Goal: Answer question/provide support: Share knowledge or assist other users

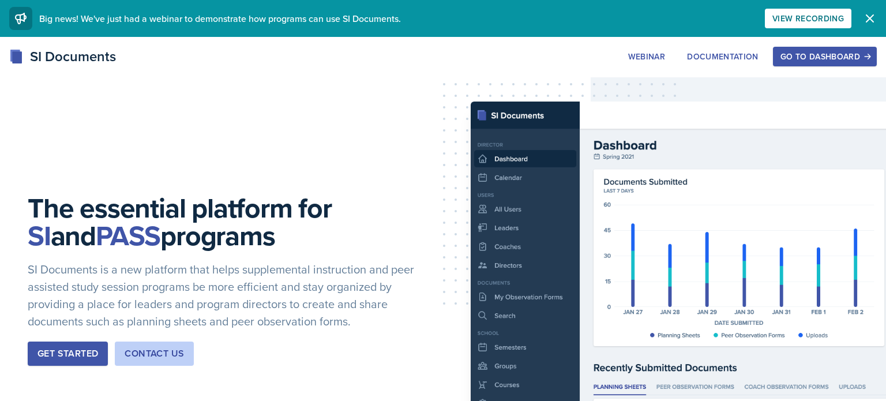
click at [807, 57] on div "Go to Dashboard" at bounding box center [825, 56] width 89 height 9
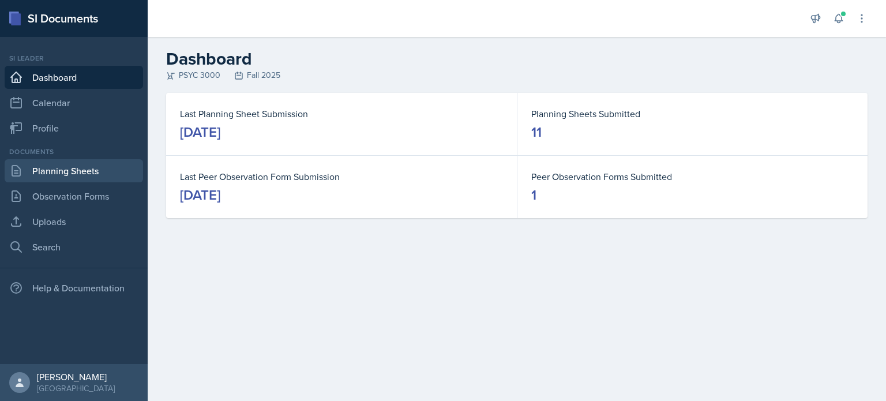
click at [51, 169] on link "Planning Sheets" at bounding box center [74, 170] width 138 height 23
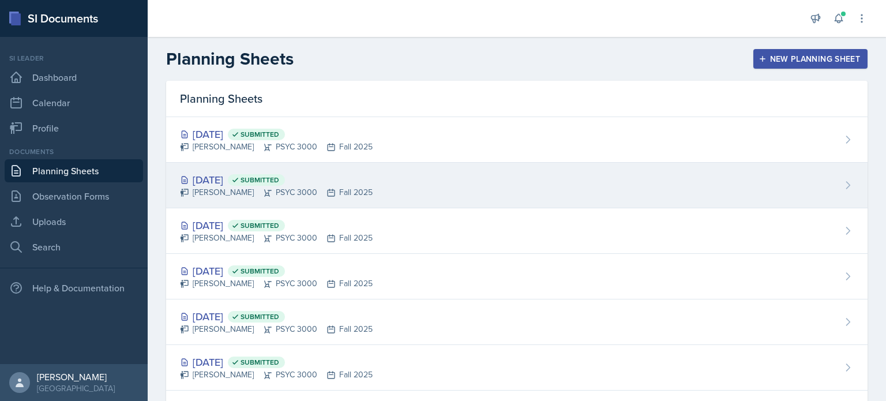
click at [359, 186] on div "[PERSON_NAME] PSYC 3000 Fall 2025" at bounding box center [276, 192] width 193 height 12
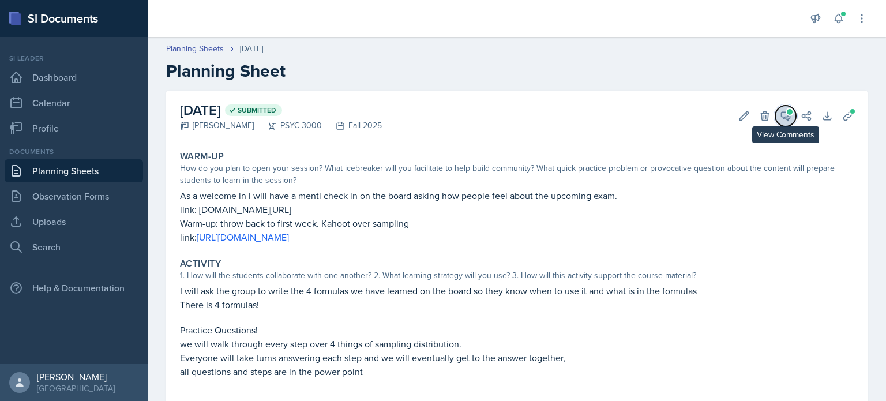
click at [781, 117] on icon at bounding box center [786, 116] width 12 height 12
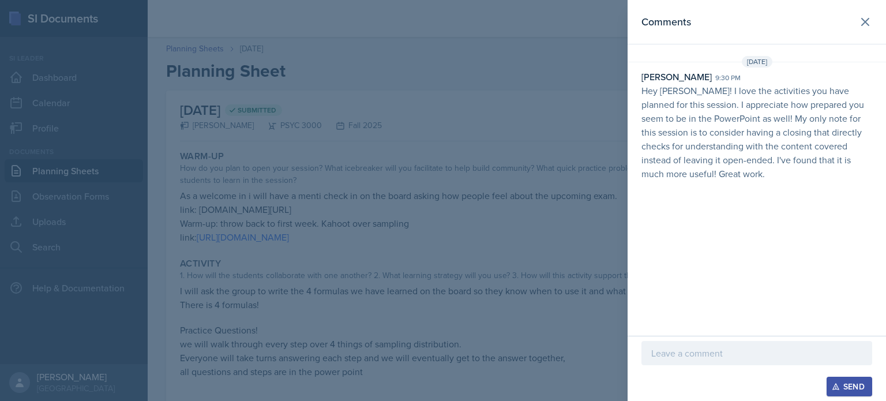
click at [687, 360] on p at bounding box center [756, 353] width 211 height 14
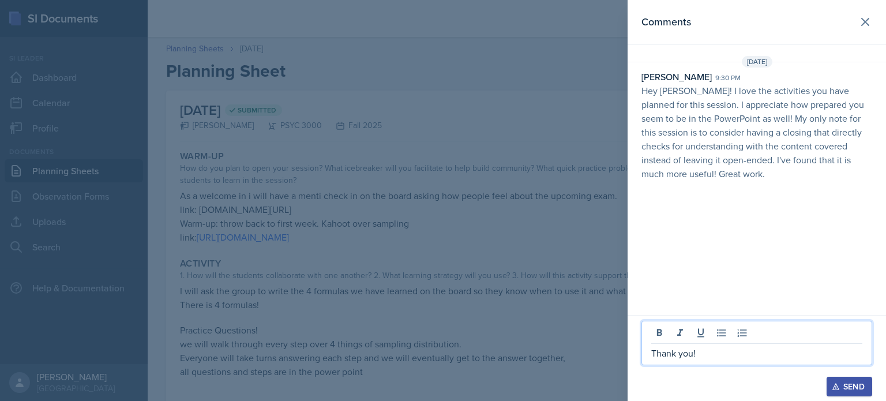
click at [837, 381] on button "Send" at bounding box center [850, 387] width 46 height 20
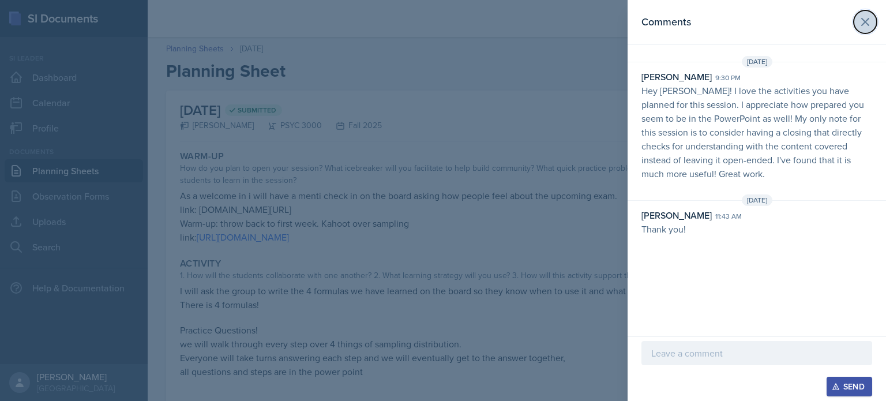
click at [868, 22] on icon at bounding box center [866, 22] width 14 height 14
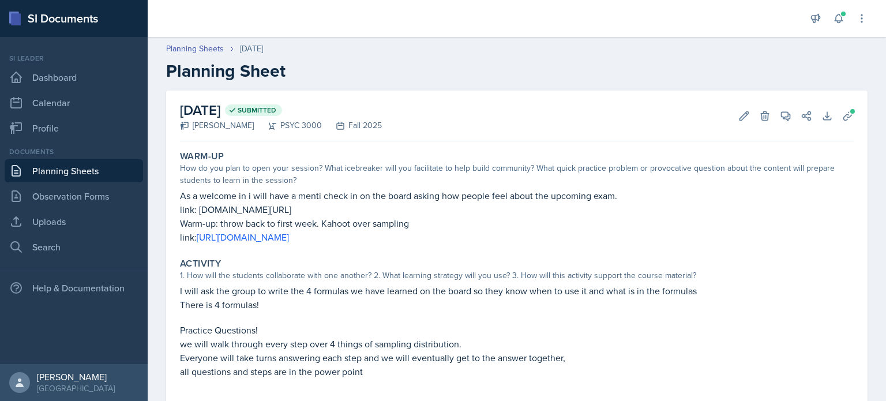
click at [106, 170] on link "Planning Sheets" at bounding box center [74, 170] width 138 height 23
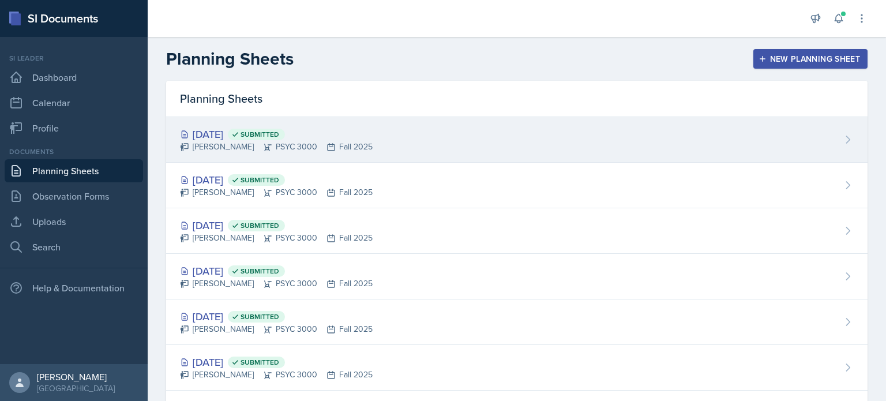
click at [329, 148] on div "[PERSON_NAME] PSYC 3000 Fall 2025" at bounding box center [276, 147] width 193 height 12
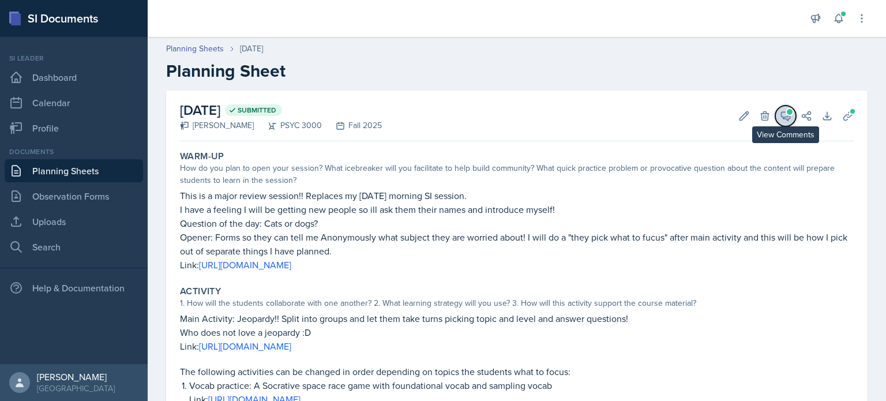
click at [794, 119] on button "View Comments" at bounding box center [785, 116] width 21 height 21
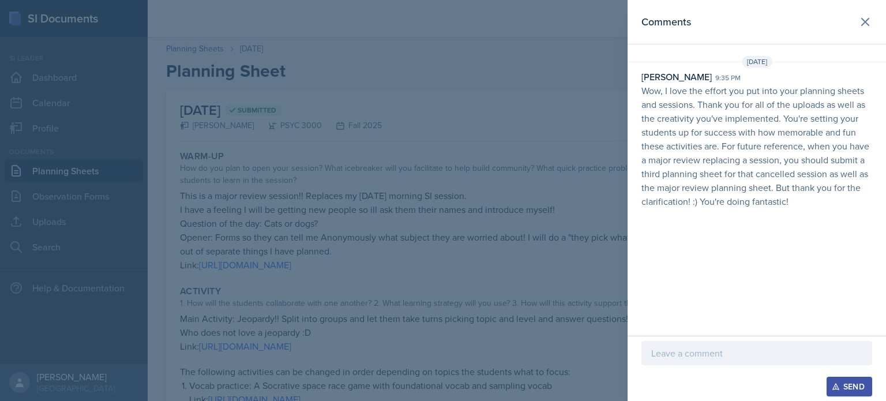
click at [662, 352] on p at bounding box center [756, 353] width 211 height 14
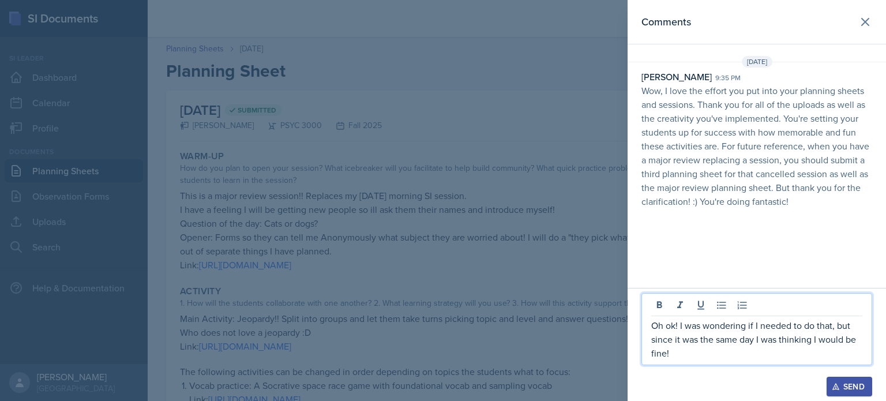
click at [837, 384] on icon "button" at bounding box center [836, 387] width 8 height 8
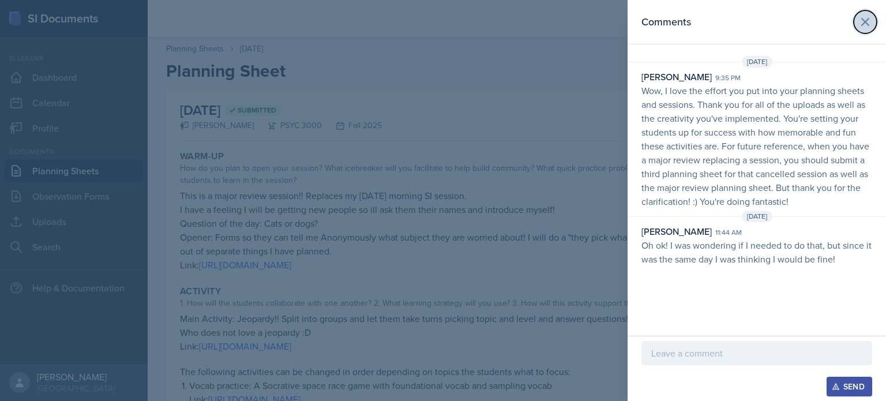
click at [860, 18] on icon at bounding box center [866, 22] width 14 height 14
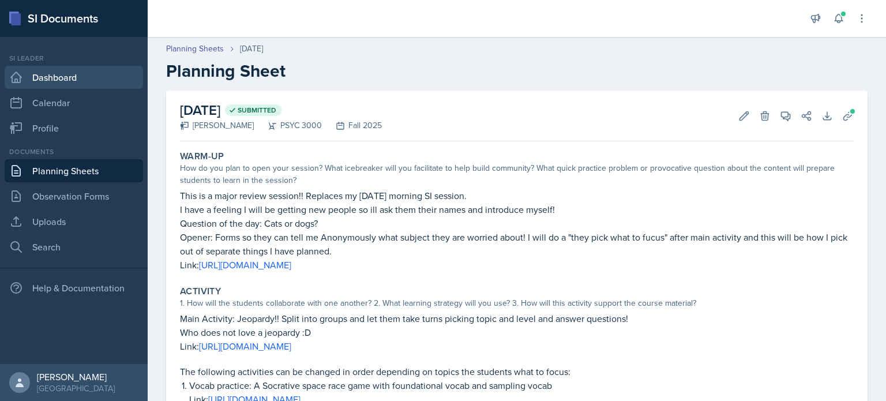
click at [78, 74] on link "Dashboard" at bounding box center [74, 77] width 138 height 23
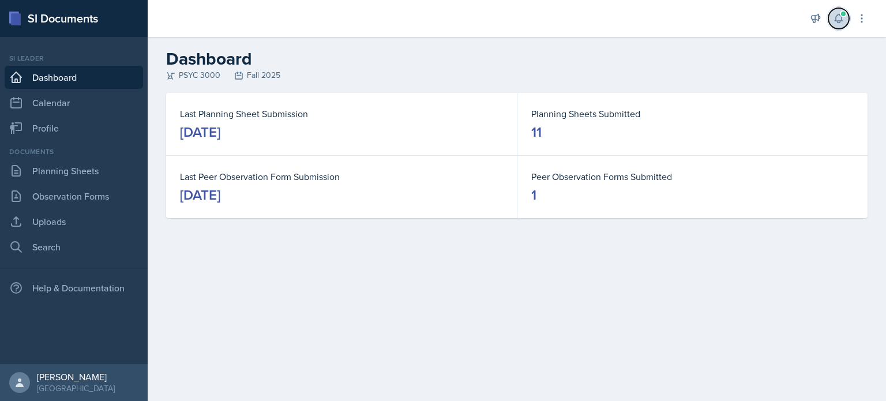
click at [834, 20] on icon at bounding box center [839, 19] width 12 height 12
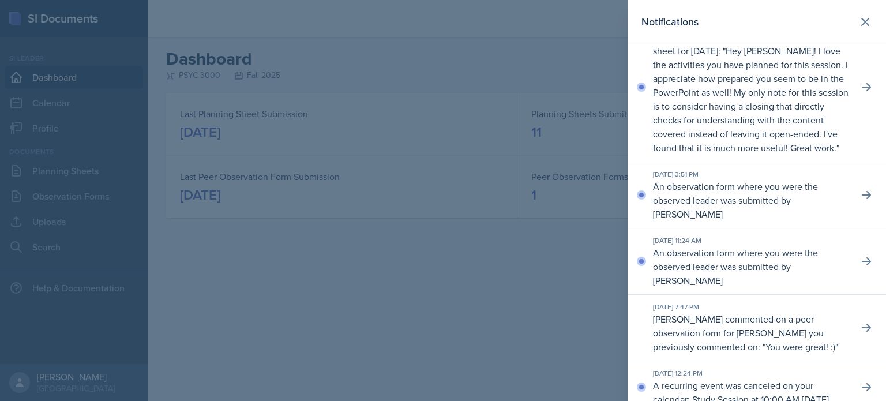
scroll to position [223, 0]
click at [866, 26] on icon at bounding box center [866, 22] width 14 height 14
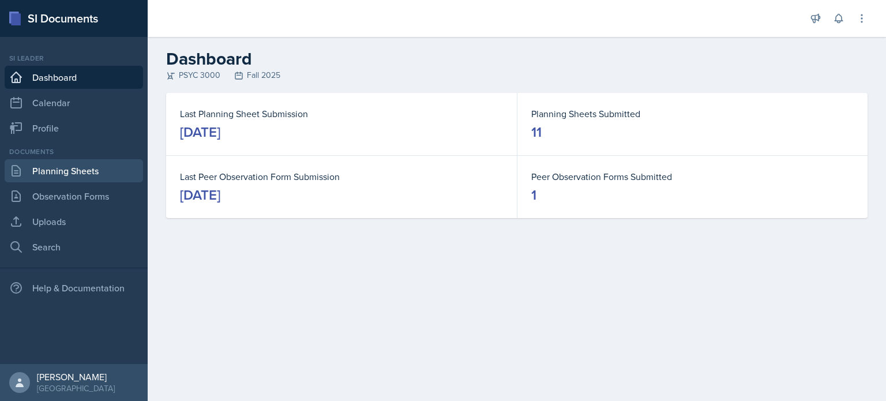
click at [84, 177] on link "Planning Sheets" at bounding box center [74, 170] width 138 height 23
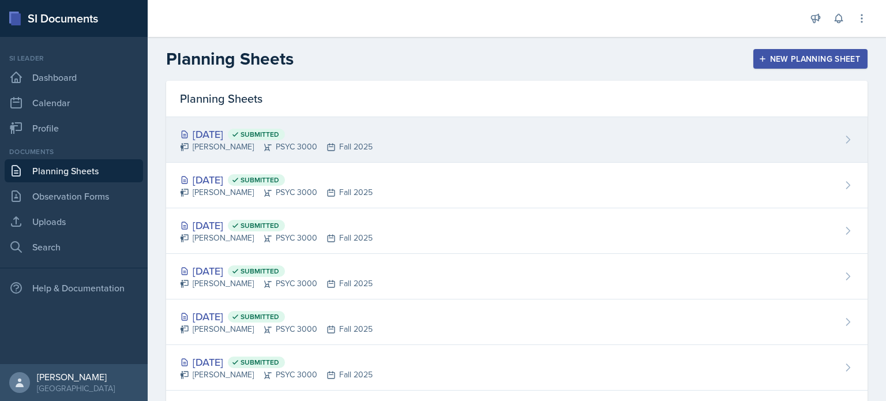
click at [349, 145] on div "[PERSON_NAME] PSYC 3000 Fall 2025" at bounding box center [276, 147] width 193 height 12
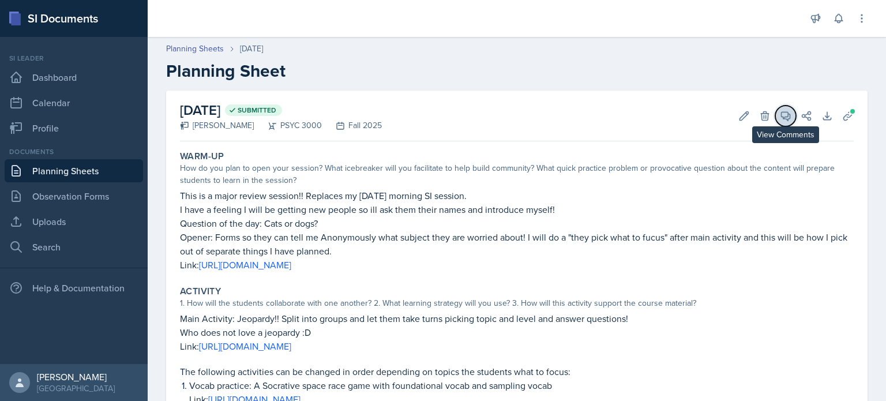
click at [781, 111] on icon at bounding box center [786, 116] width 12 height 12
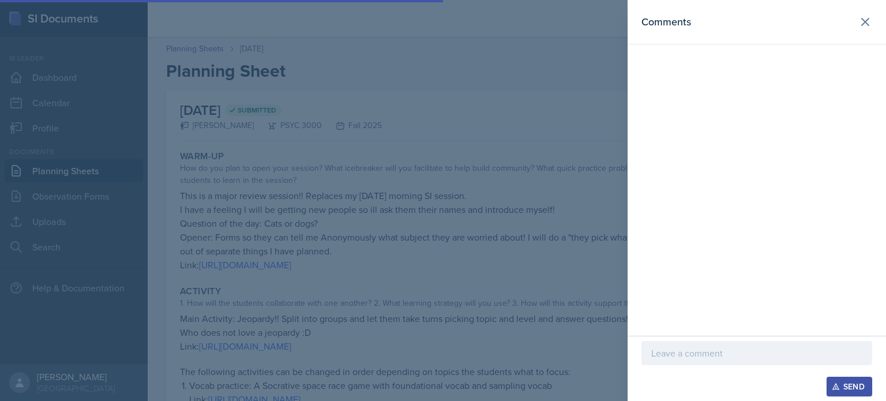
click at [511, 146] on div at bounding box center [443, 200] width 886 height 401
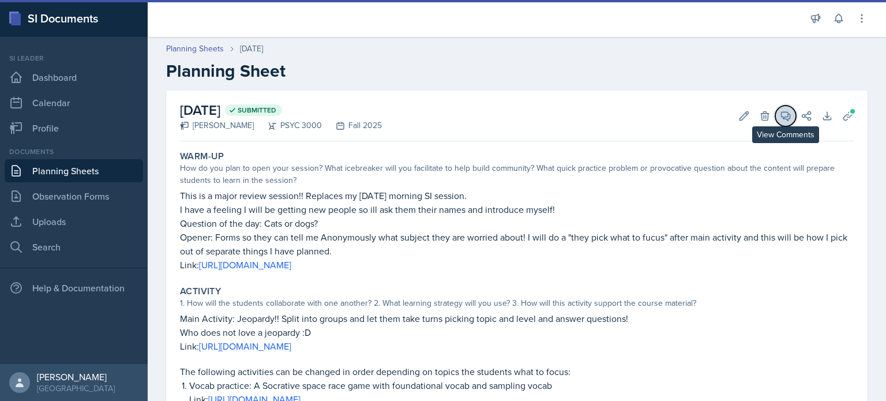
click at [786, 110] on icon at bounding box center [786, 116] width 12 height 12
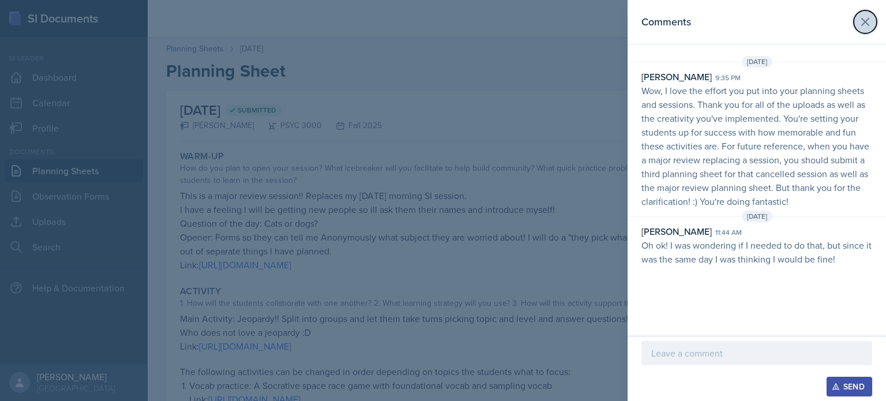
click at [862, 27] on icon at bounding box center [866, 22] width 14 height 14
